Goal: Check status

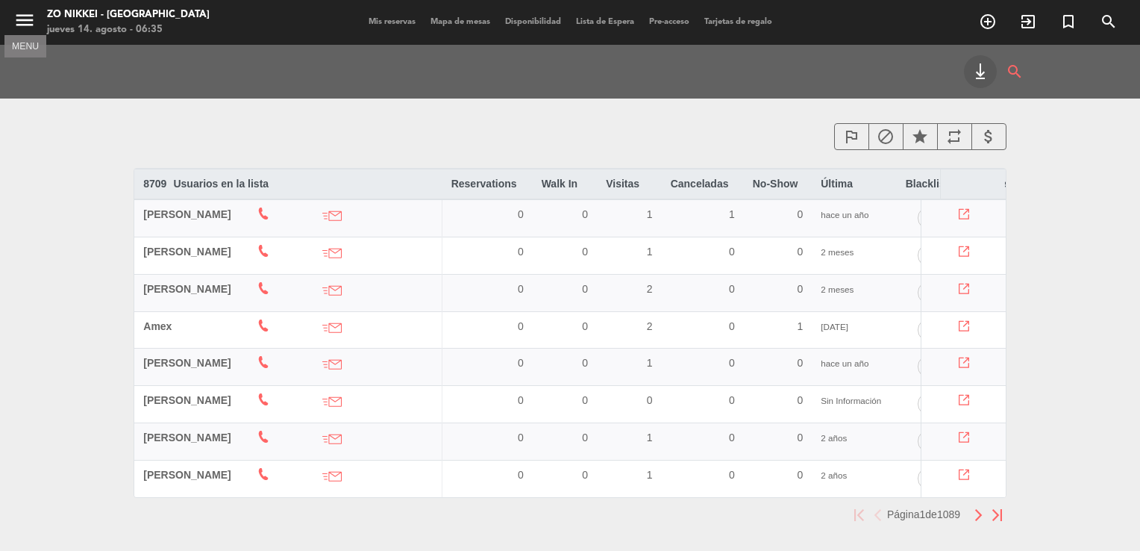
click at [22, 20] on icon "menu" at bounding box center [24, 20] width 22 height 22
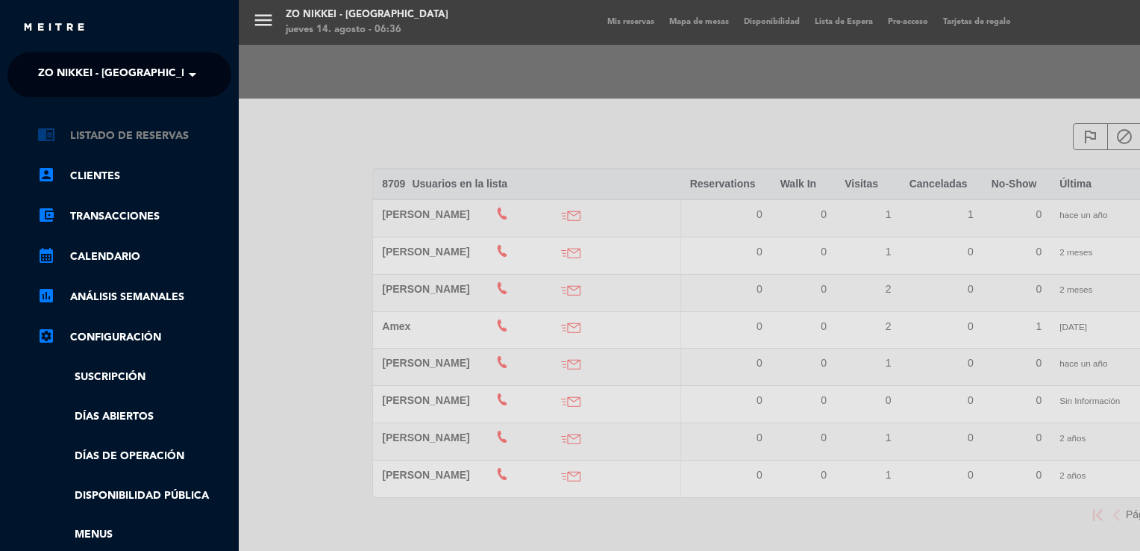
click at [112, 142] on link "chrome_reader_mode Listado de Reservas" at bounding box center [134, 136] width 194 height 18
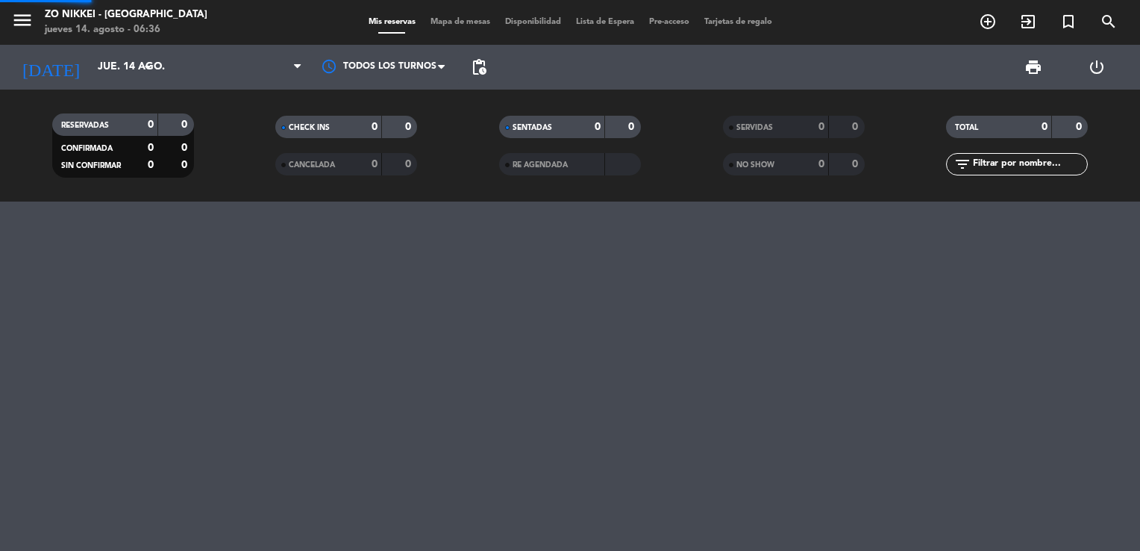
click at [112, 142] on div "CONFIRMADA" at bounding box center [90, 148] width 69 height 17
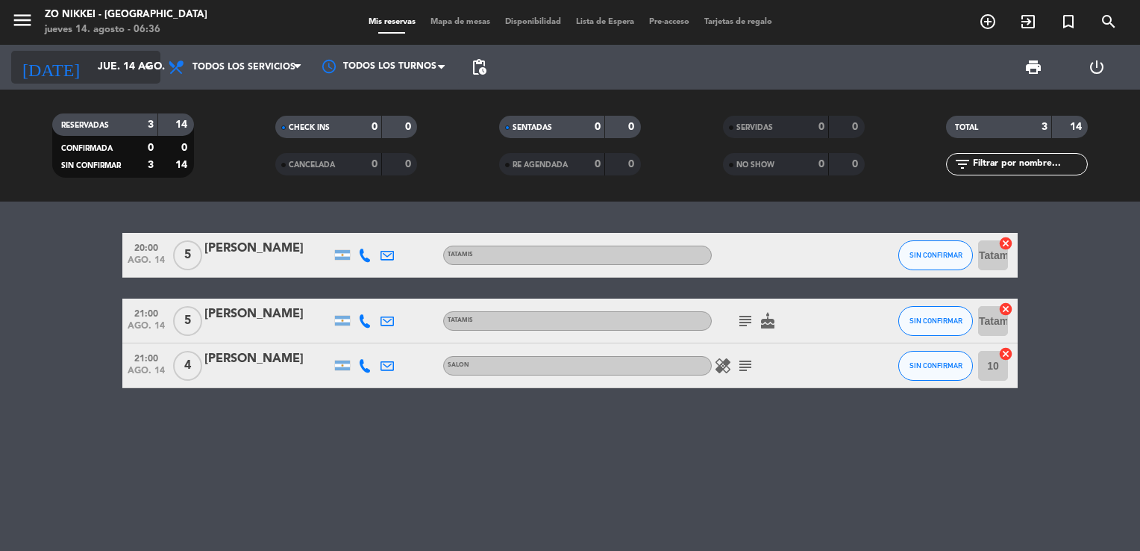
click at [131, 78] on input "jue. 14 ago." at bounding box center [161, 67] width 142 height 27
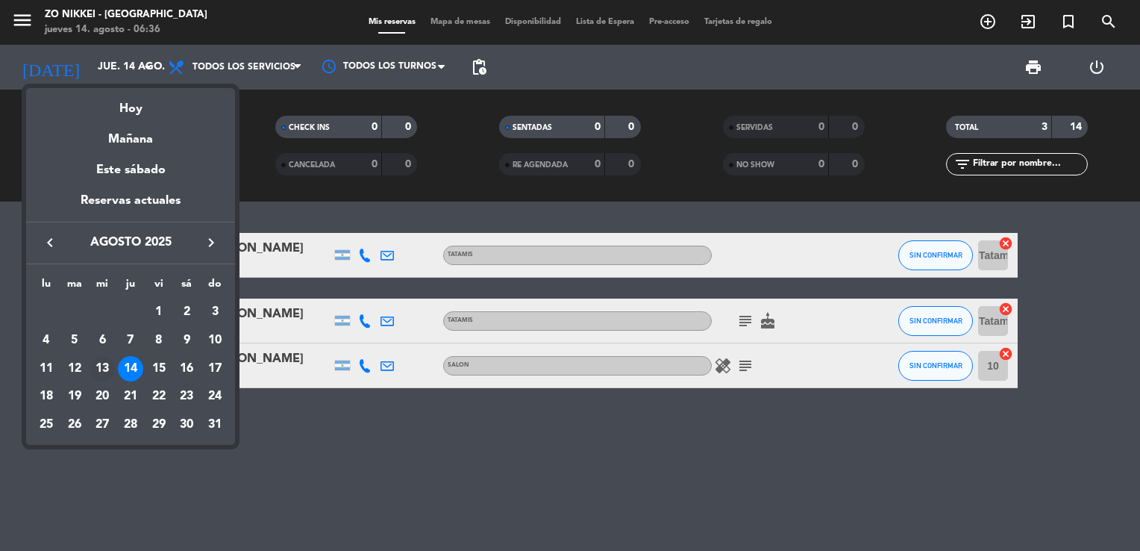
click at [102, 370] on div "13" at bounding box center [102, 368] width 25 height 25
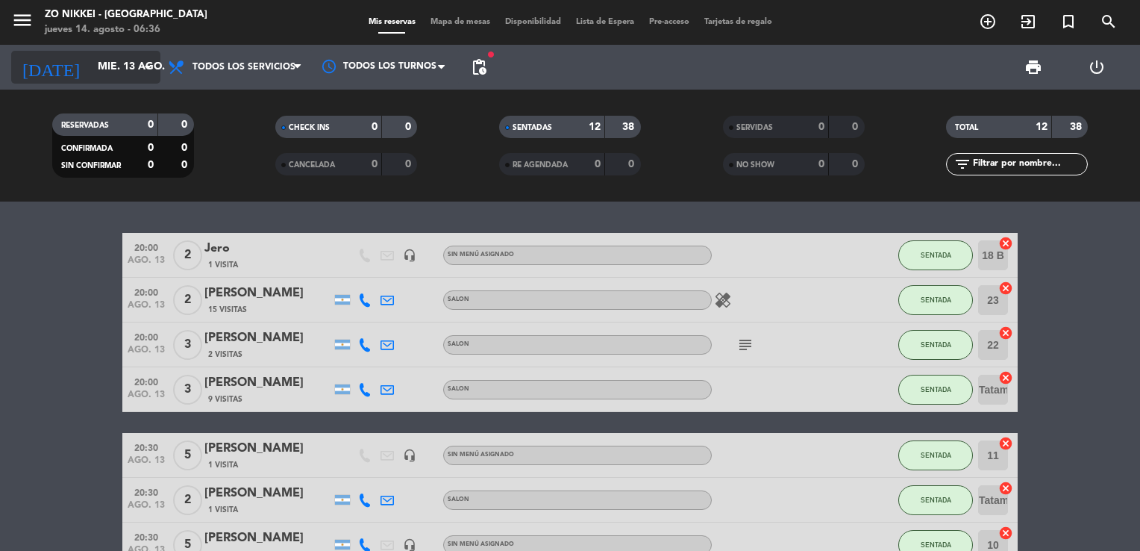
click at [93, 66] on input "mié. 13 ago." at bounding box center [161, 67] width 142 height 27
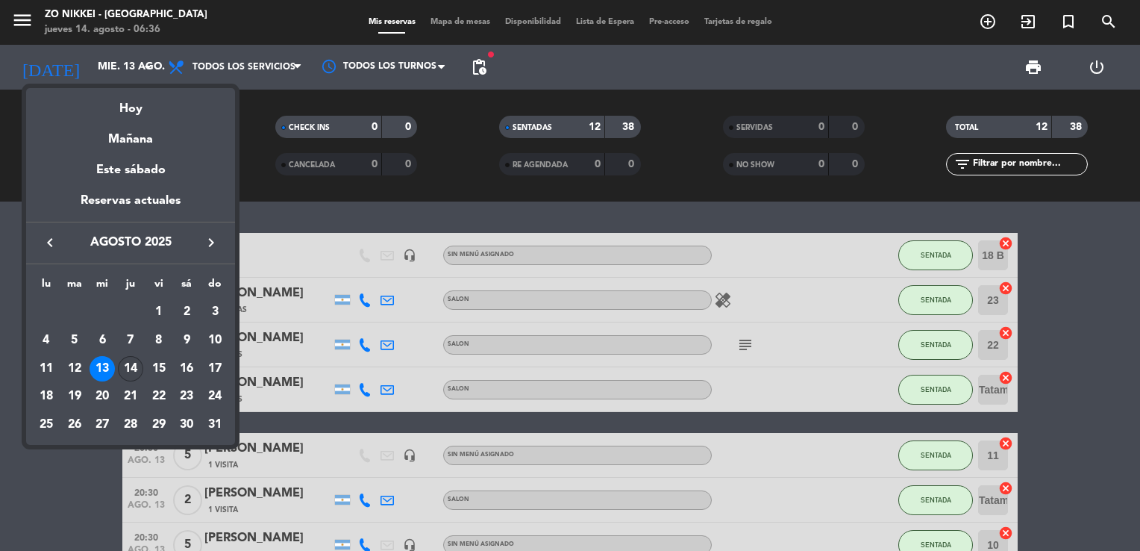
click at [134, 368] on div "14" at bounding box center [130, 368] width 25 height 25
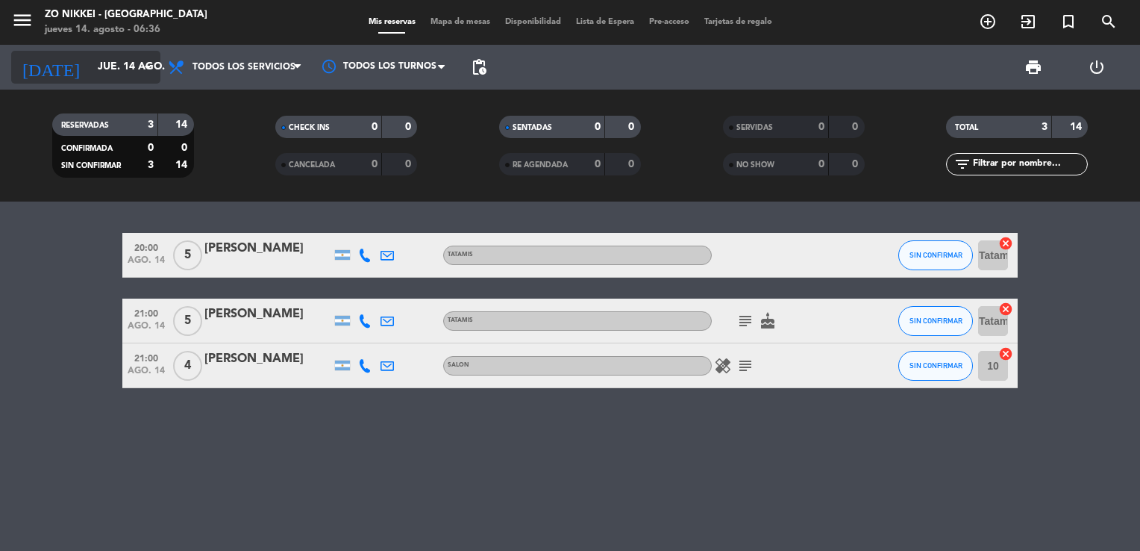
click at [110, 74] on input "jue. 14 ago." at bounding box center [161, 67] width 142 height 27
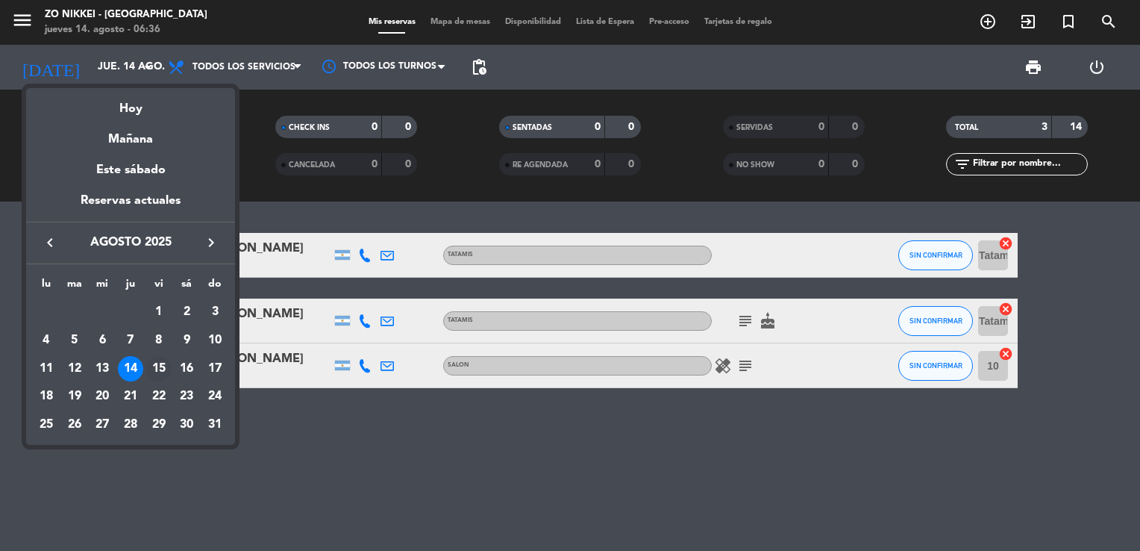
click at [153, 369] on div "15" at bounding box center [158, 368] width 25 height 25
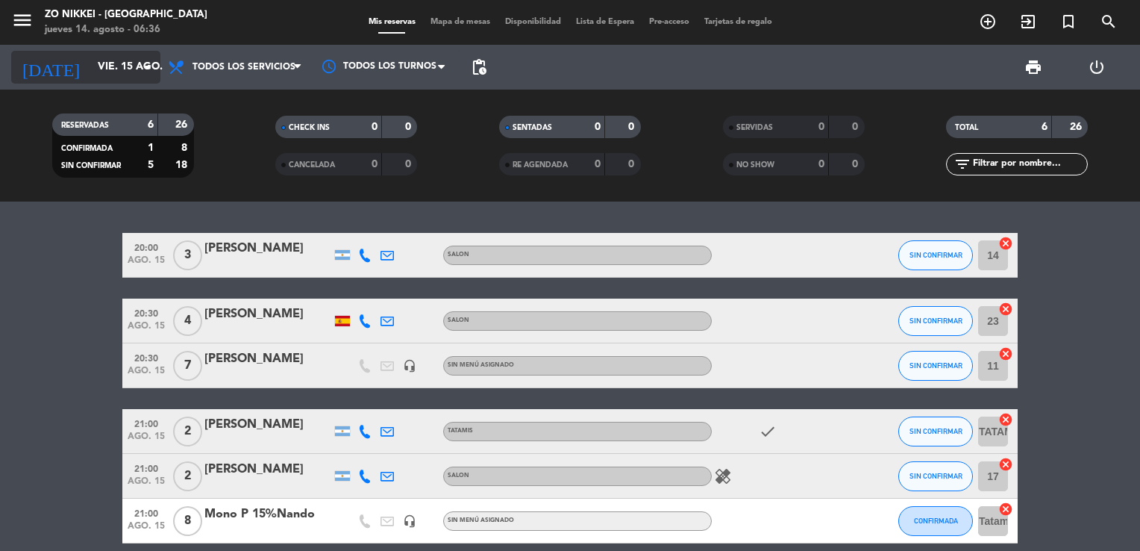
click at [135, 58] on input "vie. 15 ago." at bounding box center [161, 67] width 142 height 27
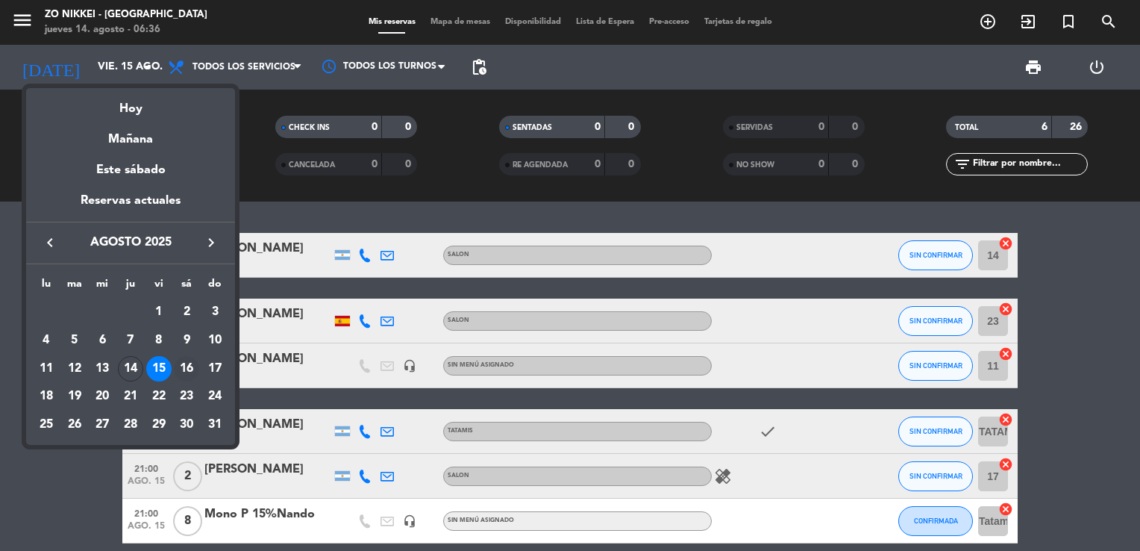
click at [185, 369] on div "16" at bounding box center [186, 368] width 25 height 25
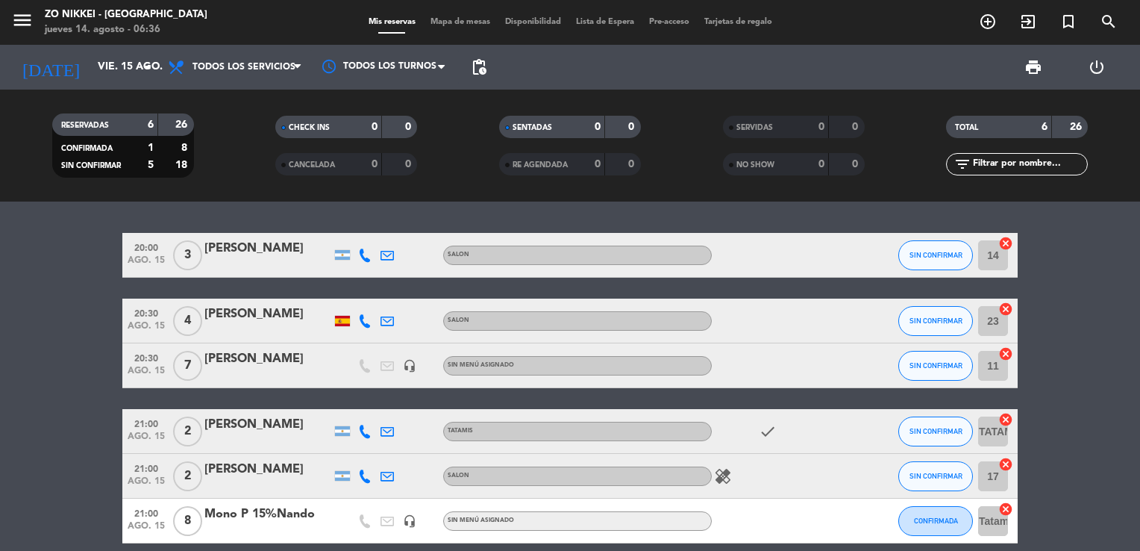
type input "sáb. 16 ago."
